Goal: Task Accomplishment & Management: Manage account settings

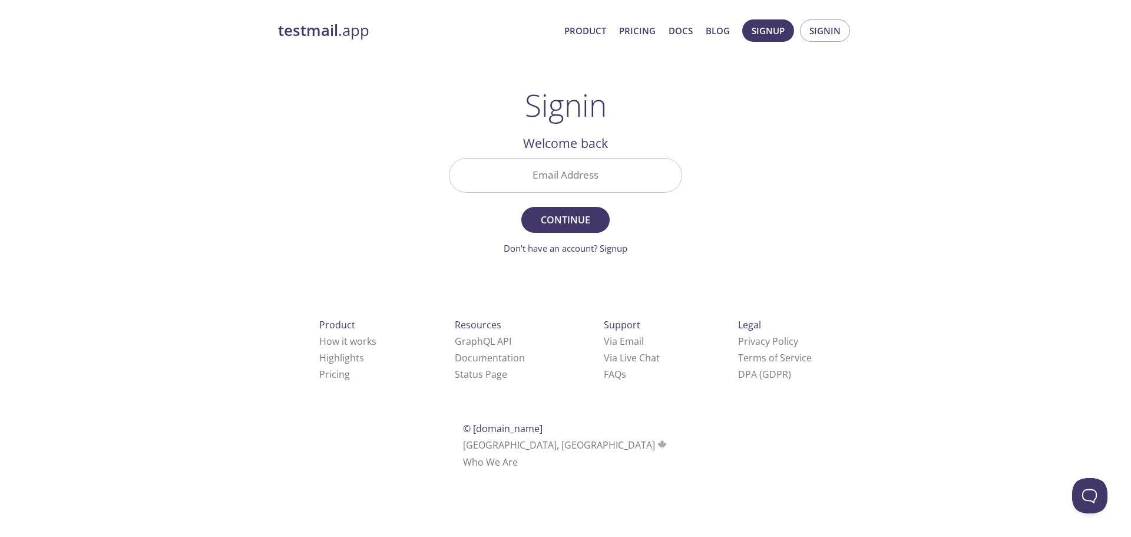
click at [572, 178] on input "Email Address" at bounding box center [565, 175] width 232 height 34
type input "[EMAIL_ADDRESS][DOMAIN_NAME]"
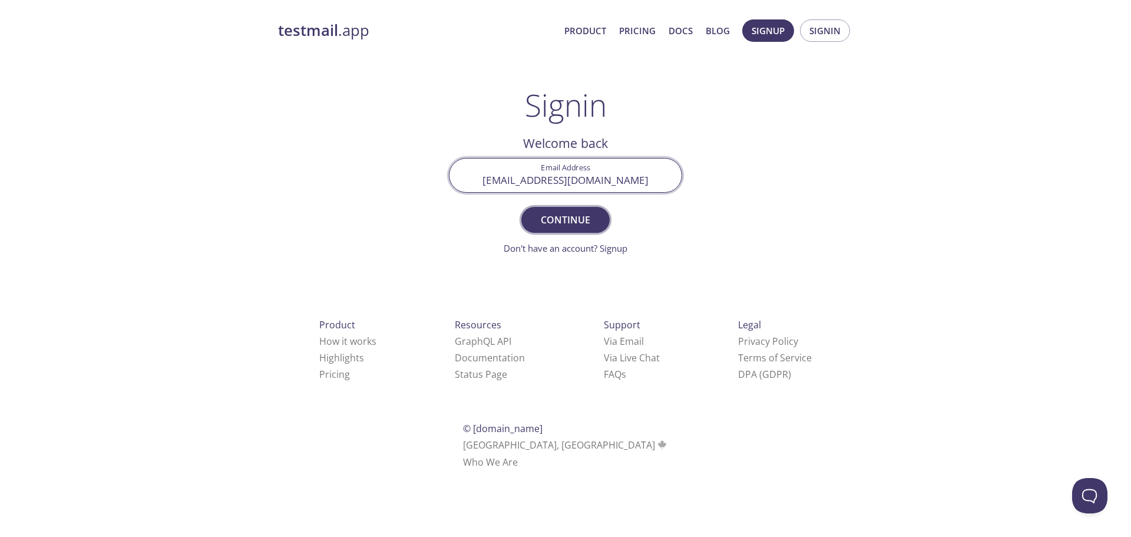
click at [563, 219] on span "Continue" at bounding box center [565, 219] width 62 height 16
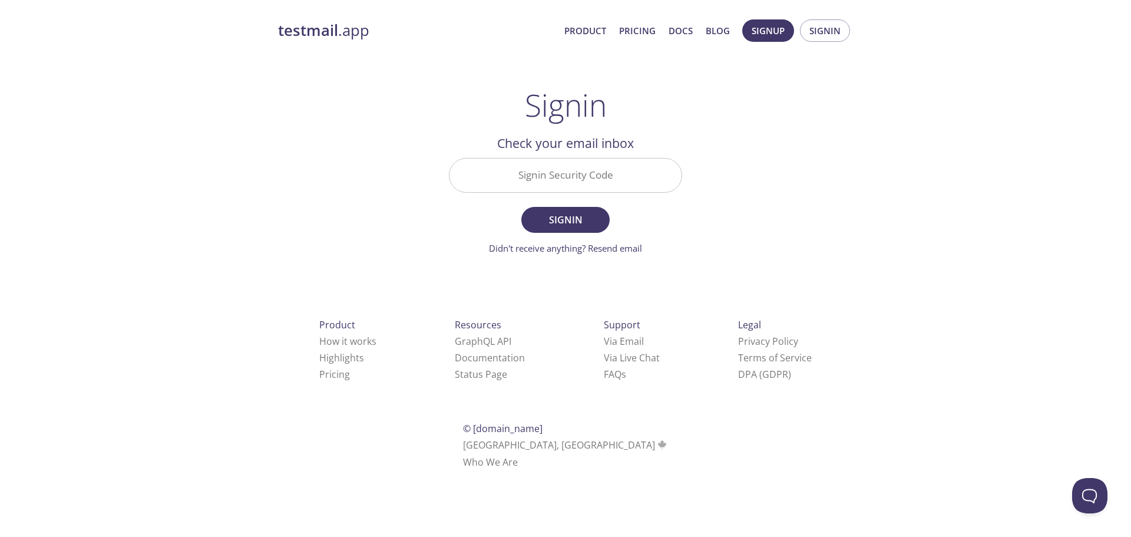
click at [567, 170] on input "Signin Security Code" at bounding box center [565, 175] width 232 height 34
paste input "CUXYD8D"
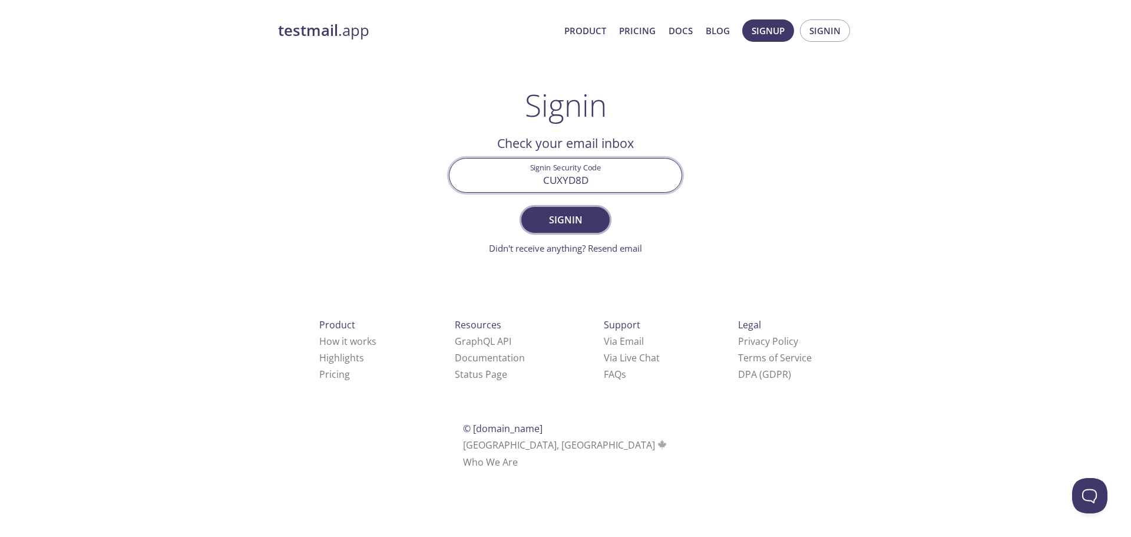
type input "CUXYD8D"
click at [567, 218] on span "Signin" at bounding box center [565, 219] width 62 height 16
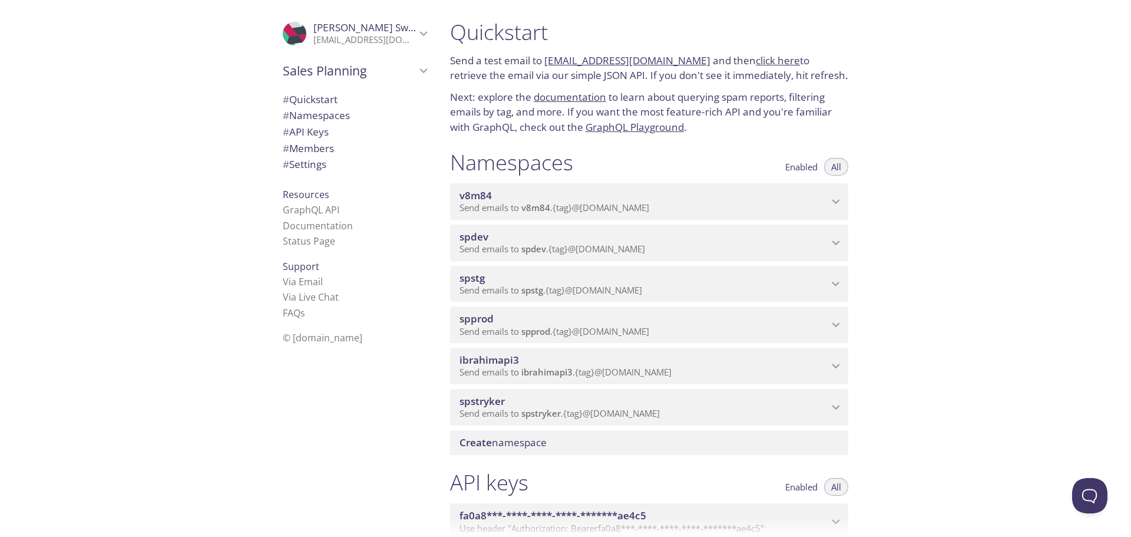
click at [613, 321] on span "spprod" at bounding box center [643, 318] width 369 height 13
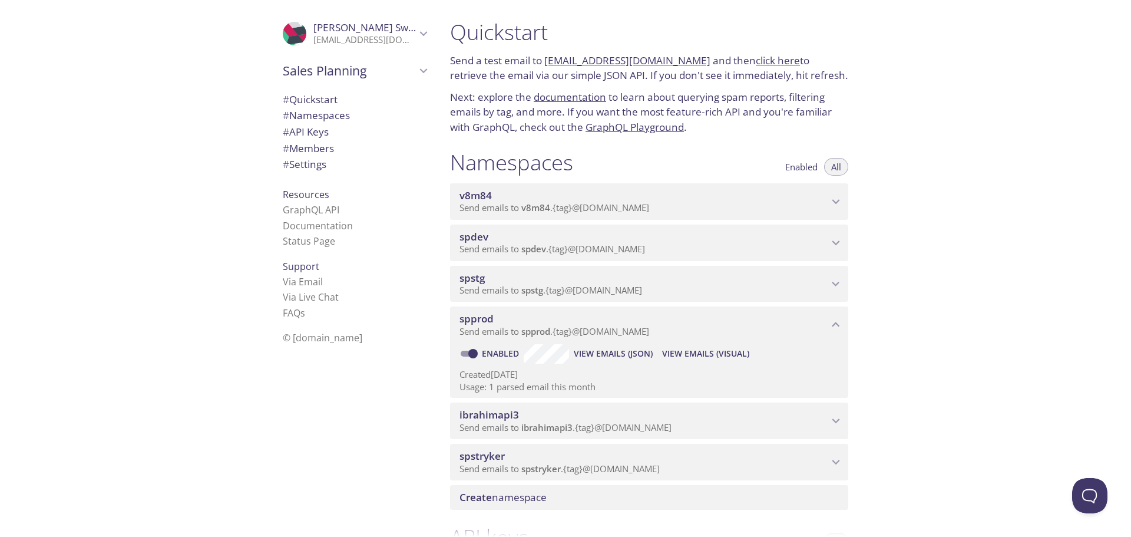
click at [637, 381] on p "Usage: 1 parsed email this month" at bounding box center [648, 387] width 379 height 12
click at [697, 352] on span "View Emails (Visual)" at bounding box center [705, 353] width 87 height 14
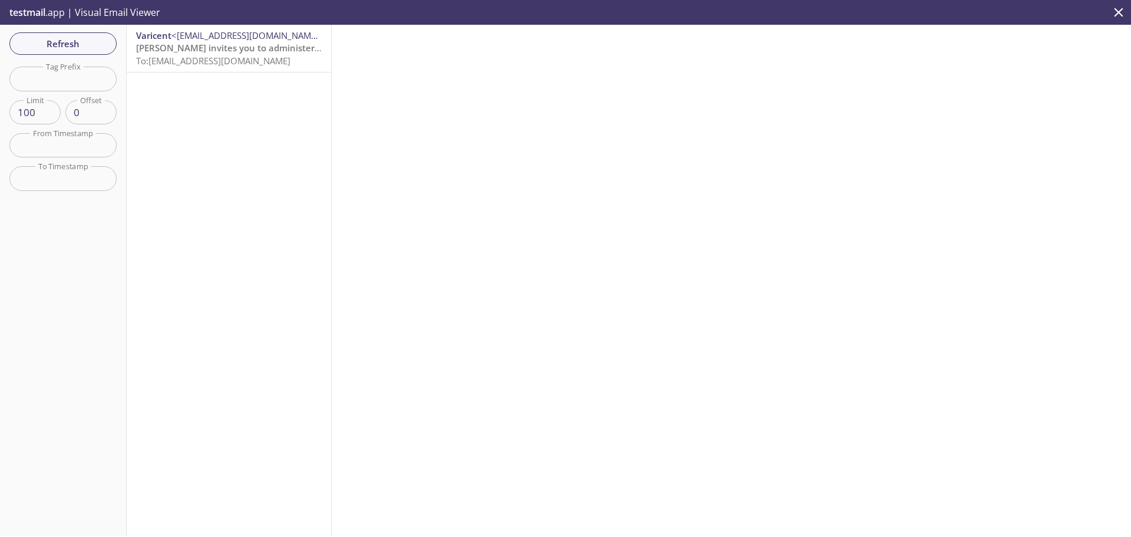
click at [243, 52] on span "[PERSON_NAME] invites you to administer an organization" at bounding box center [260, 48] width 248 height 12
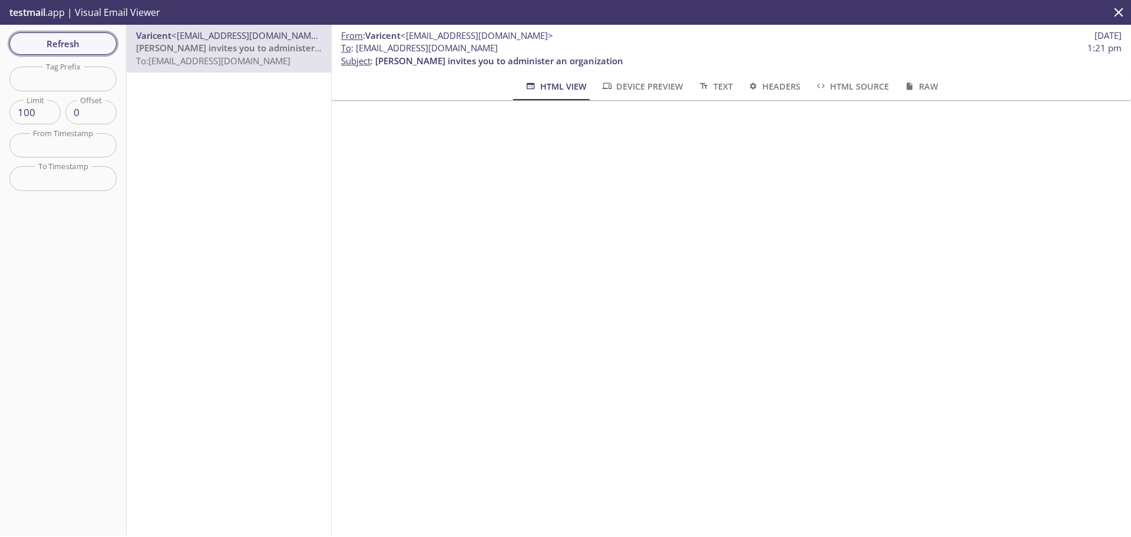
click at [72, 41] on span "Refresh" at bounding box center [63, 43] width 88 height 15
